Goal: Transaction & Acquisition: Book appointment/travel/reservation

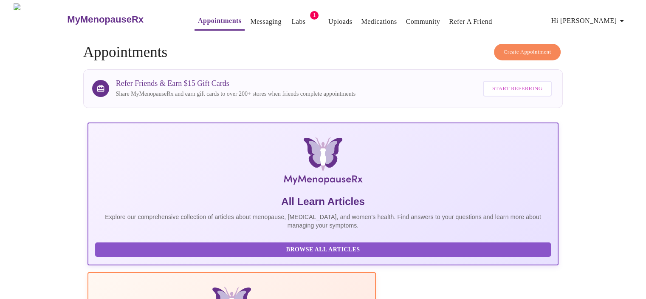
click at [291, 18] on link "Labs" at bounding box center [298, 22] width 14 height 12
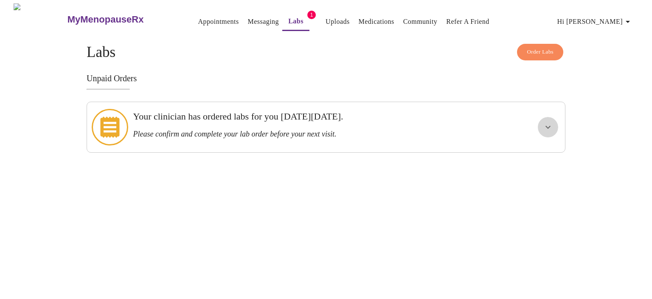
click at [548, 122] on icon "show more" at bounding box center [548, 127] width 10 height 10
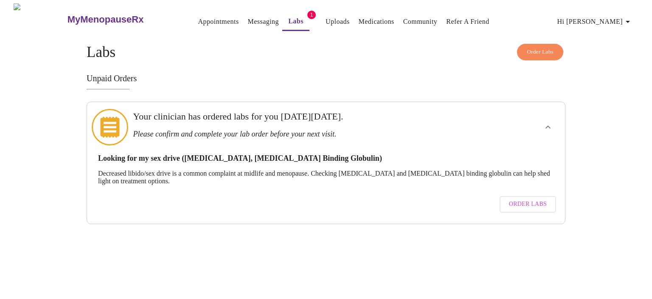
click at [251, 16] on link "Messaging" at bounding box center [263, 22] width 31 height 12
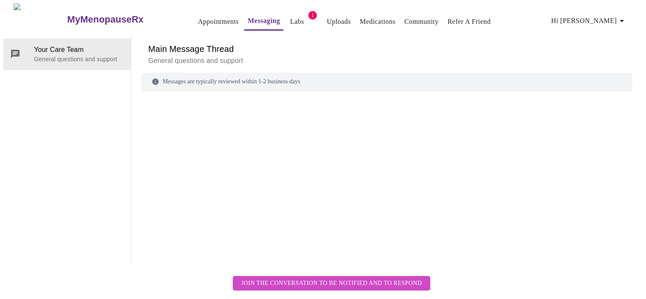
scroll to position [32, 0]
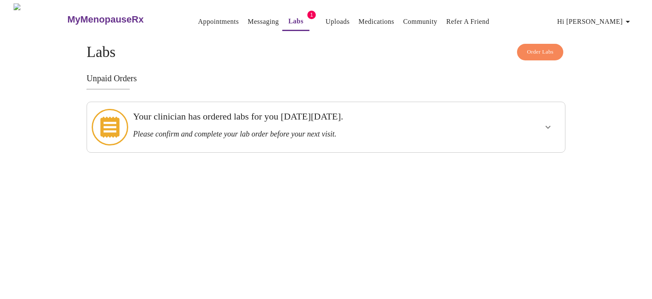
click at [331, 18] on link "Uploads" at bounding box center [338, 22] width 24 height 12
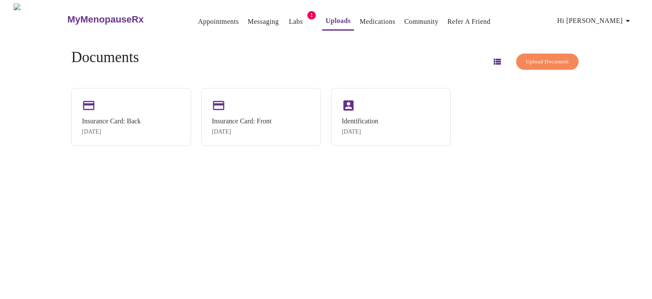
click at [546, 57] on span "Upload Document" at bounding box center [547, 62] width 43 height 10
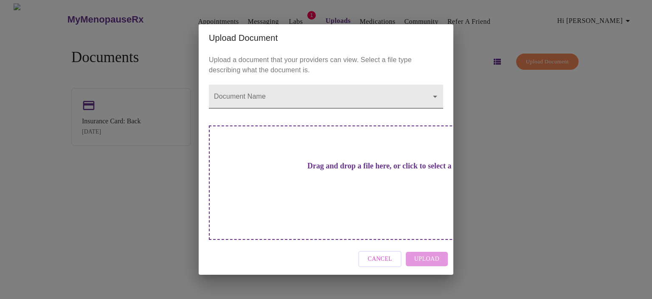
click at [275, 113] on body "MyMenopauseRx Appointments Messaging Labs 1 Uploads Medications Community Refer…" at bounding box center [326, 152] width 646 height 299
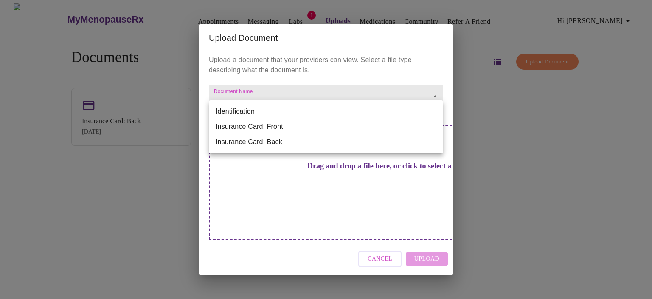
click at [423, 206] on div at bounding box center [326, 149] width 652 height 299
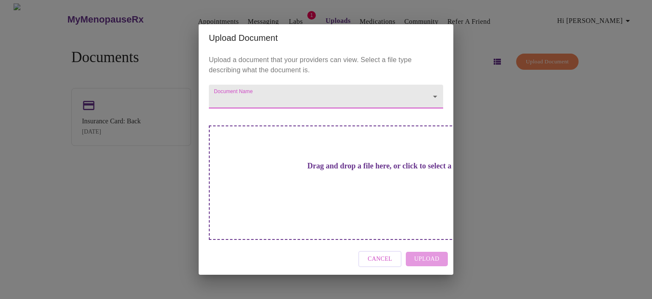
click at [283, 113] on body "MyMenopauseRx Appointments Messaging Labs 1 Uploads Medications Community Refer…" at bounding box center [326, 152] width 646 height 299
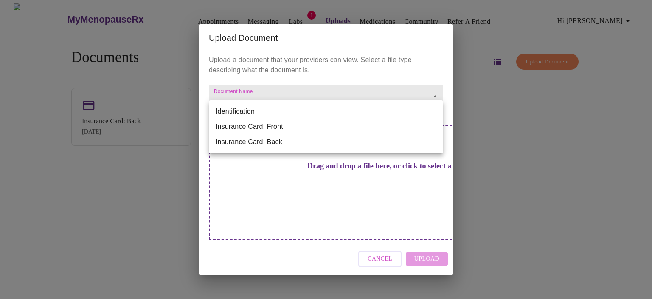
click at [197, 235] on div at bounding box center [326, 149] width 652 height 299
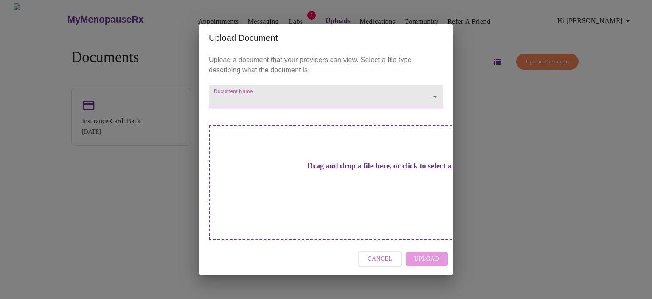
click at [236, 243] on div "Cancel Upload" at bounding box center [326, 259] width 255 height 32
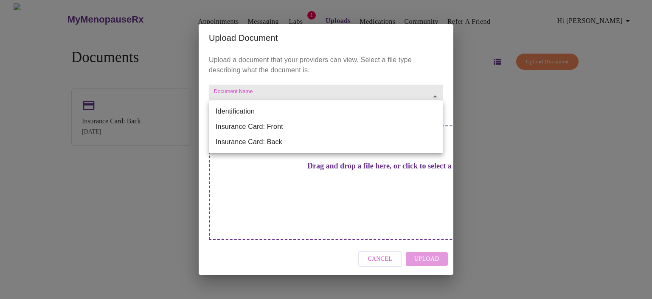
click at [232, 115] on body "MyMenopauseRx Appointments Messaging Labs 1 Uploads Medications Community Refer…" at bounding box center [326, 152] width 646 height 299
click at [445, 260] on div at bounding box center [326, 149] width 652 height 299
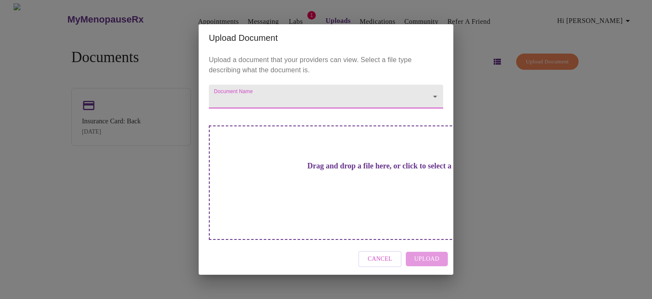
click at [284, 170] on h3 "Drag and drop a file here, or click to select a file" at bounding box center [385, 165] width 234 height 9
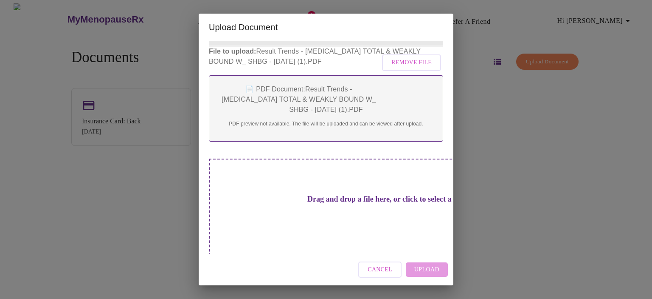
scroll to position [53, 0]
click at [345, 192] on div "Drag and drop a file here, or click to select a file" at bounding box center [385, 214] width 353 height 114
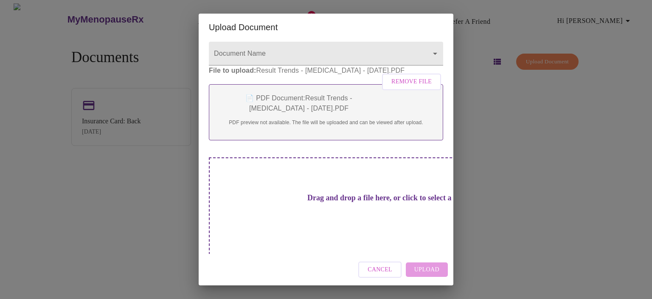
scroll to position [0, 0]
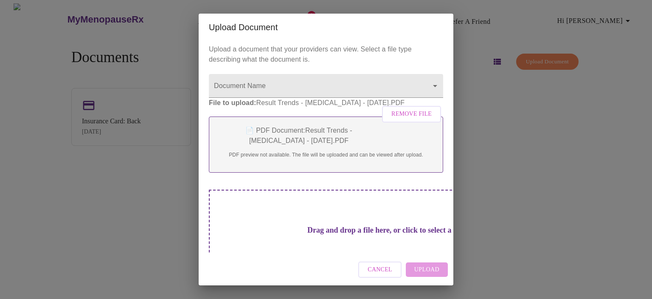
click at [294, 138] on p "📄 PDF Document: Result Trends - PROGESTERONE - Oct 6, 2025.PDF" at bounding box center [326, 135] width 217 height 20
click at [335, 146] on p "📄 PDF Document: Result Trends - PROGESTERONE - Oct 6, 2025.PDF" at bounding box center [326, 135] width 217 height 20
click at [332, 108] on p "File to upload: Result Trends - PROGESTERONE - Oct 6, 2025.PDF Remove File" at bounding box center [326, 103] width 234 height 10
click at [298, 146] on p "📄 PDF Document: Result Trends - PROGESTERONE - Oct 6, 2025.PDF" at bounding box center [326, 135] width 217 height 20
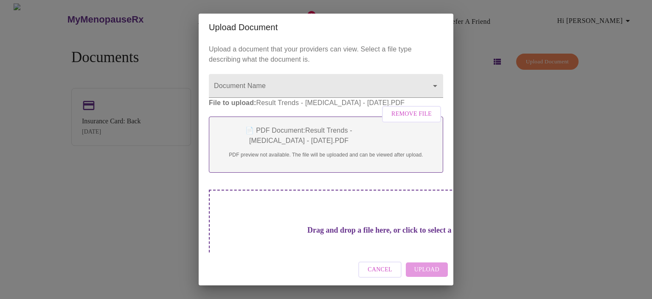
click at [428, 269] on div "Cancel Upload" at bounding box center [326, 270] width 255 height 32
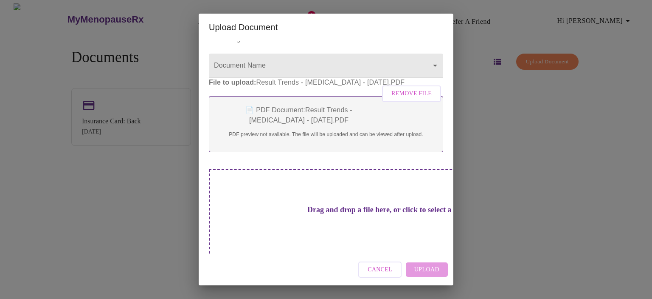
scroll to position [32, 0]
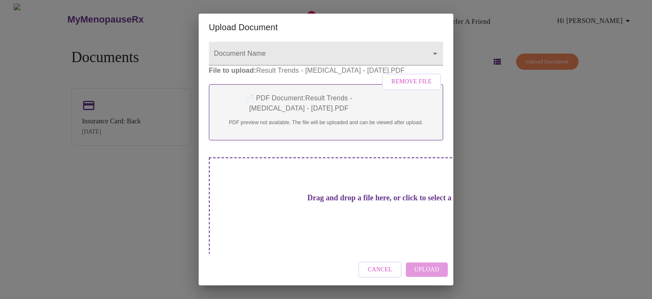
click at [396, 267] on button "Cancel" at bounding box center [380, 269] width 43 height 17
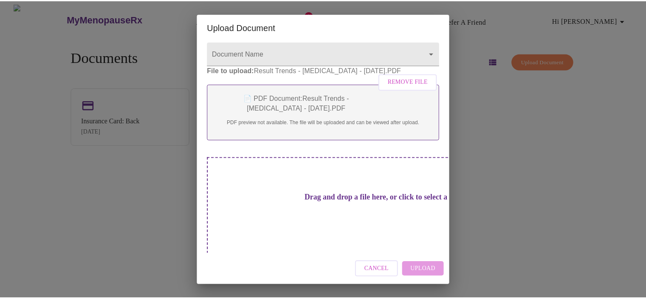
scroll to position [0, 0]
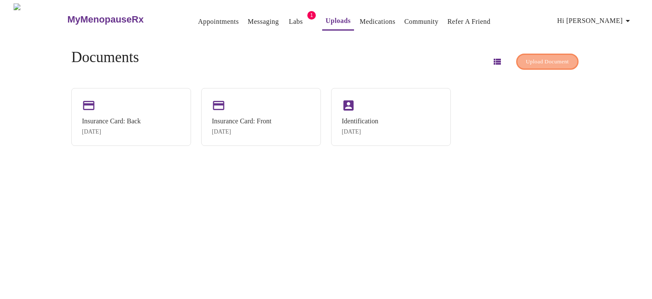
click at [534, 57] on span "Upload Document" at bounding box center [547, 62] width 43 height 10
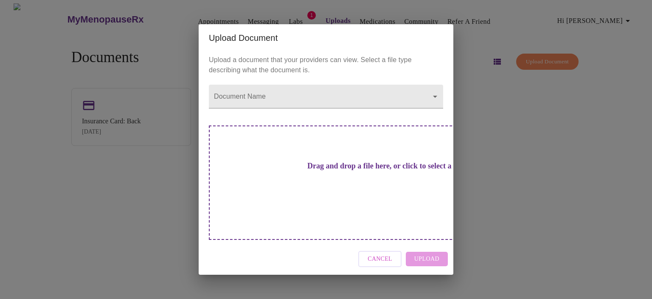
click at [534, 56] on div "Upload Document Upload a document that your providers can view. Select a file t…" at bounding box center [326, 149] width 652 height 299
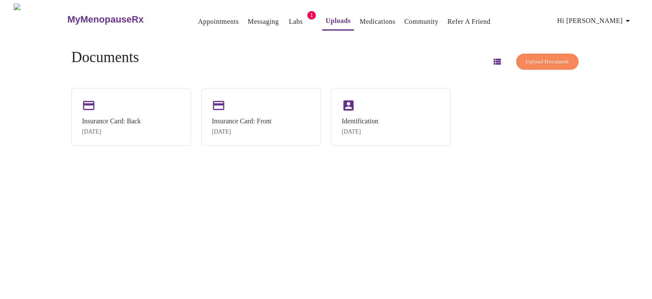
click at [492, 56] on icon "button" at bounding box center [497, 61] width 10 height 10
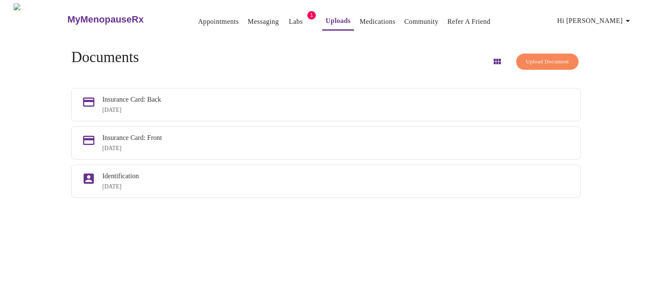
click at [198, 20] on link "Appointments" at bounding box center [218, 22] width 41 height 12
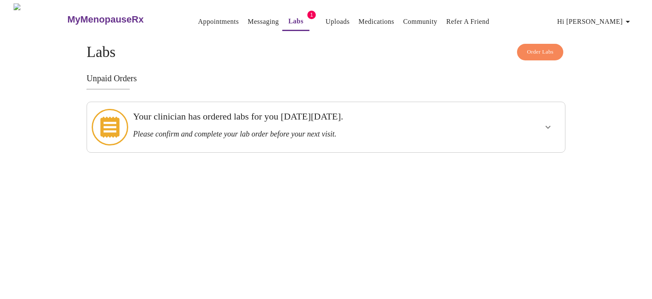
click at [245, 130] on h3 "Please confirm and complete your lab order before your next visit." at bounding box center [303, 134] width 340 height 9
click at [549, 125] on icon "show more" at bounding box center [548, 127] width 10 height 10
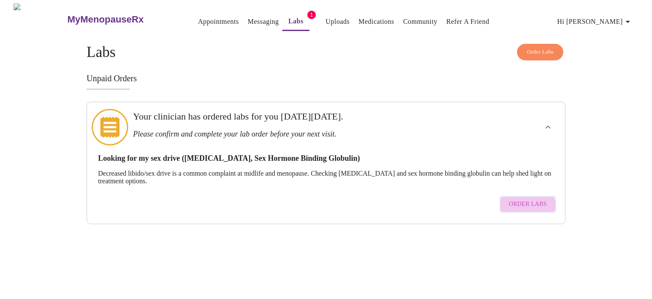
click at [523, 199] on span "Order Labs" at bounding box center [528, 204] width 38 height 11
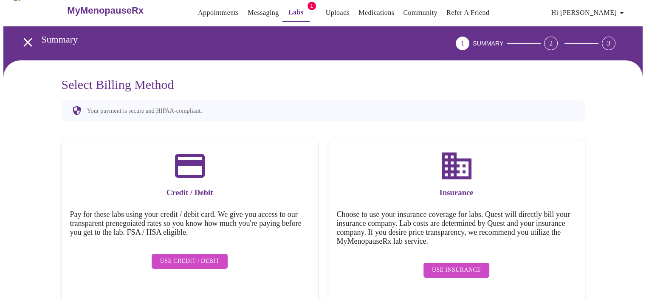
scroll to position [12, 0]
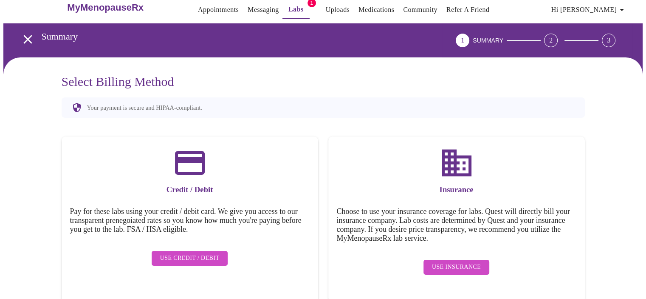
click at [454, 262] on span "Use Insurance" at bounding box center [456, 267] width 49 height 11
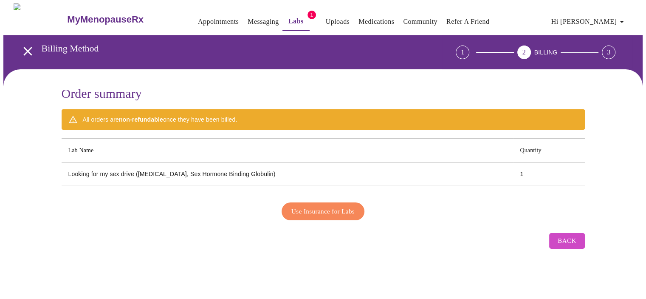
scroll to position [0, 0]
click at [350, 208] on span "Use Insurance for Labs" at bounding box center [326, 211] width 63 height 11
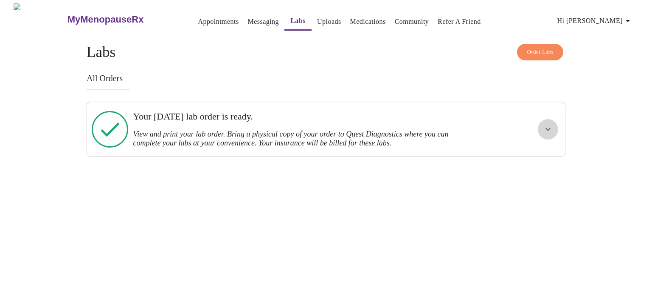
click at [545, 128] on icon "show more" at bounding box center [548, 129] width 10 height 10
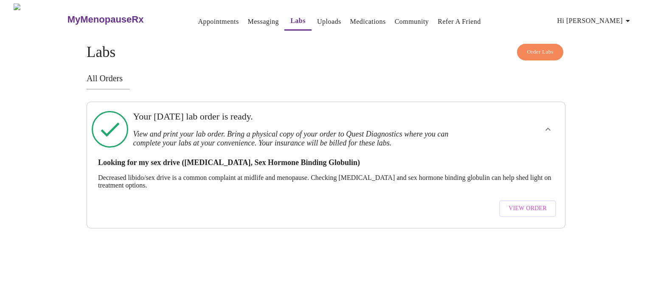
click at [534, 203] on span "View Order" at bounding box center [528, 208] width 38 height 11
